Goal: Find specific page/section: Find specific page/section

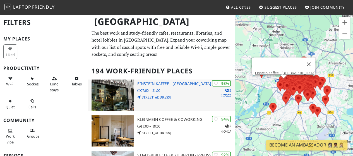
click at [202, 84] on h3 "Einstein Kaffee - [GEOGRAPHIC_DATA]" at bounding box center [186, 84] width 98 height 5
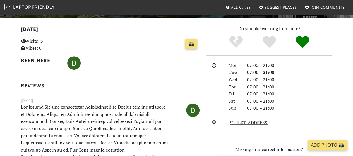
scroll to position [140, 0]
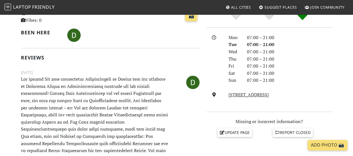
drag, startPoint x: 294, startPoint y: 92, endPoint x: 228, endPoint y: 94, distance: 66.7
click at [228, 94] on div "[STREET_ADDRESS]" at bounding box center [280, 94] width 111 height 7
copy link "[STREET_ADDRESS]"
